Goal: Transaction & Acquisition: Purchase product/service

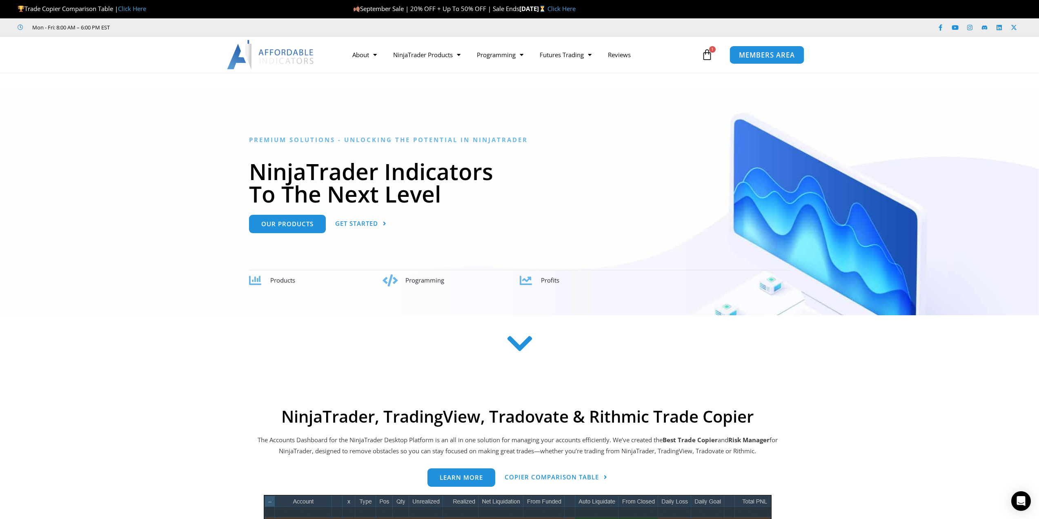
click at [782, 55] on span "MEMBERS AREA" at bounding box center [767, 54] width 56 height 7
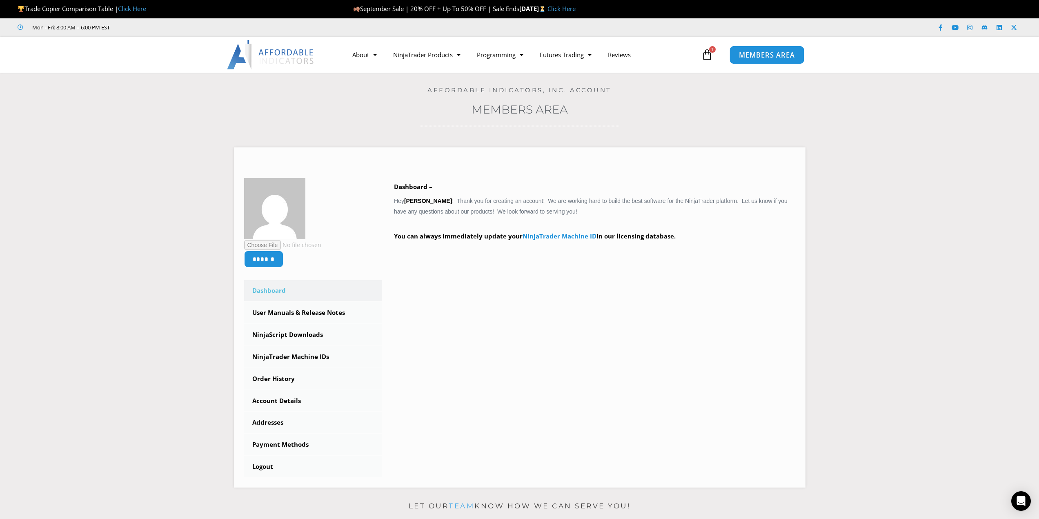
click at [781, 51] on span "MEMBERS AREA" at bounding box center [767, 54] width 56 height 7
click at [778, 56] on span "MEMBERS AREA" at bounding box center [767, 54] width 56 height 7
click at [418, 71] on link "Promotions" at bounding box center [427, 71] width 84 height 15
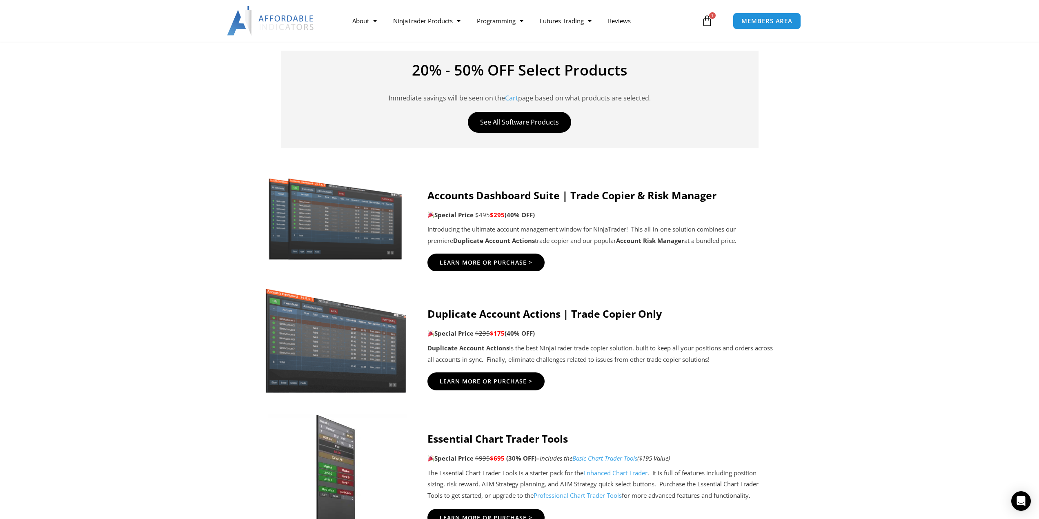
scroll to position [326, 0]
click at [489, 265] on span "Learn More Or Purchase >" at bounding box center [486, 262] width 102 height 6
